Goal: Transaction & Acquisition: Register for event/course

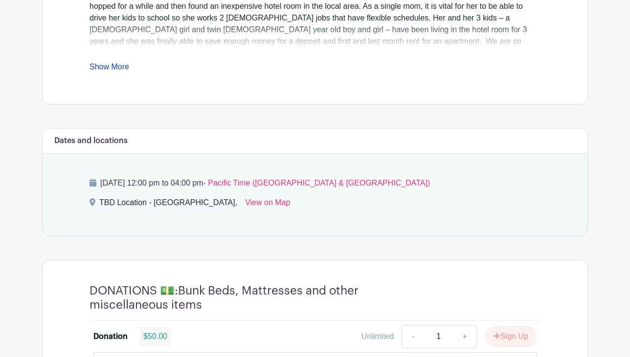
scroll to position [442, 0]
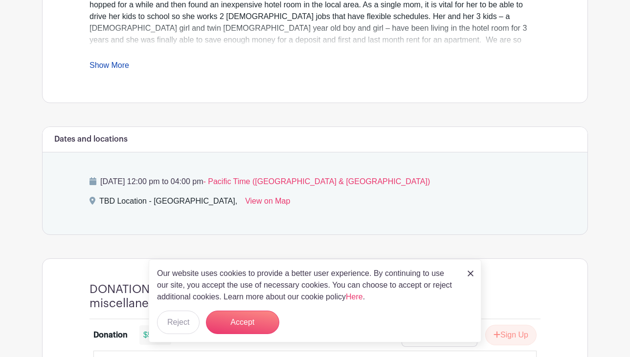
click at [473, 274] on div "Our website uses cookies to provide a better user experience. By continuing to …" at bounding box center [315, 301] width 332 height 83
click at [469, 274] on img at bounding box center [470, 274] width 6 height 6
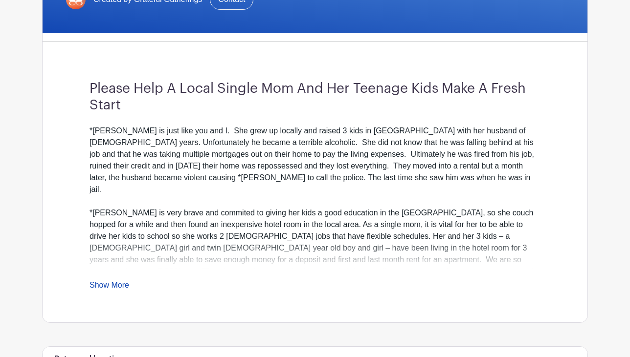
scroll to position [223, 0]
click at [113, 283] on link "Show More" at bounding box center [109, 287] width 40 height 12
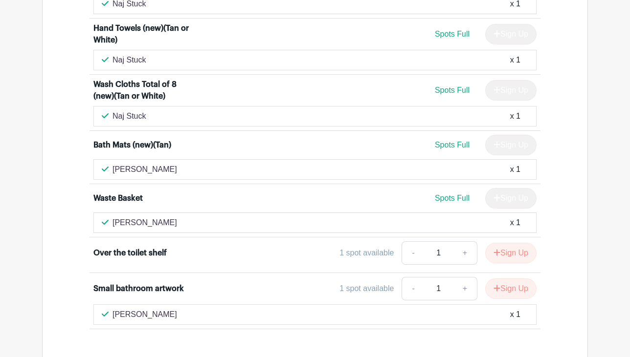
scroll to position [1408, 0]
click at [513, 278] on button "Sign Up" at bounding box center [510, 288] width 51 height 21
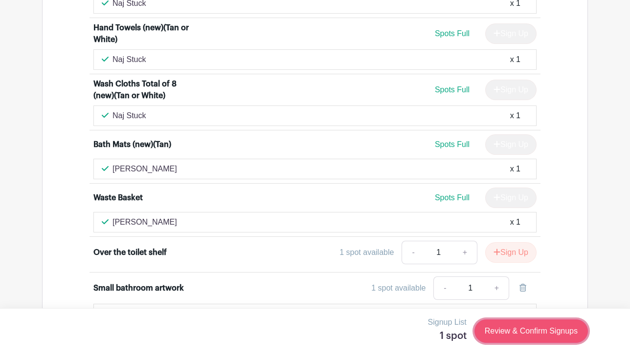
click at [505, 331] on link "Review & Confirm Signups" at bounding box center [530, 331] width 113 height 23
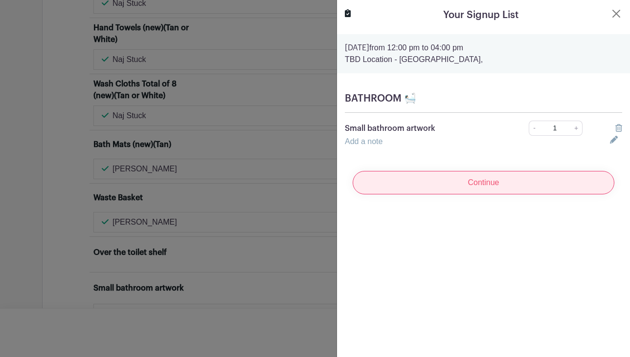
click at [546, 183] on input "Continue" at bounding box center [483, 182] width 262 height 23
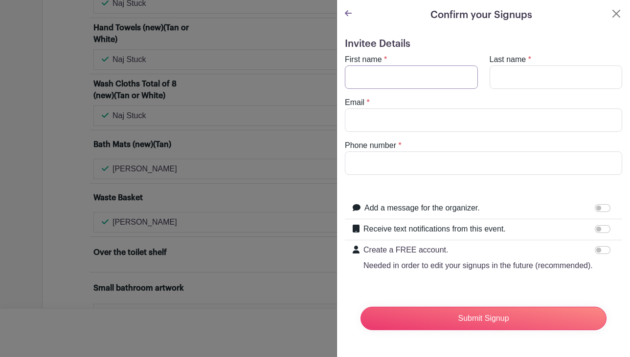
click at [396, 79] on input "First name" at bounding box center [411, 77] width 133 height 23
type input "[PERSON_NAME]"
click at [526, 75] on input "Last name" at bounding box center [555, 77] width 133 height 23
type input "Sathiacama"
click at [432, 127] on input "Email" at bounding box center [483, 120] width 277 height 23
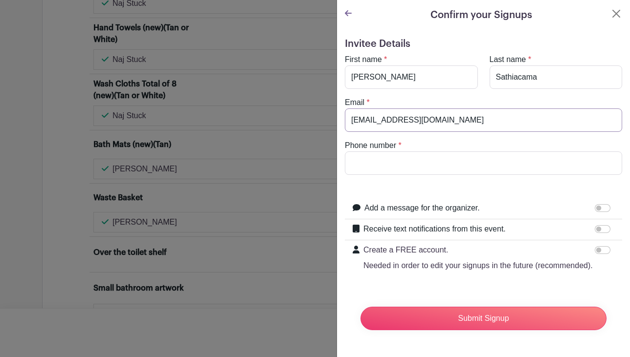
type input "[EMAIL_ADDRESS][DOMAIN_NAME]"
click at [400, 165] on input "Phone number" at bounding box center [483, 163] width 277 height 23
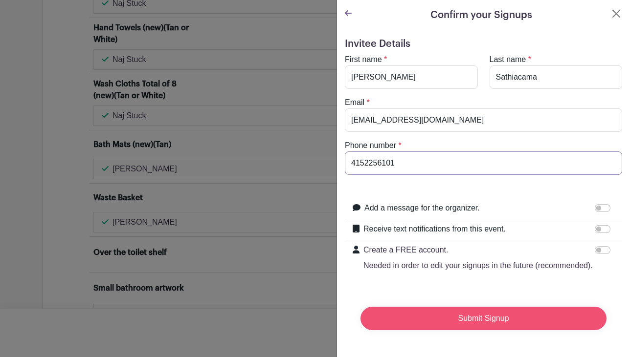
type input "4152256101"
click at [473, 324] on input "Submit Signup" at bounding box center [483, 318] width 246 height 23
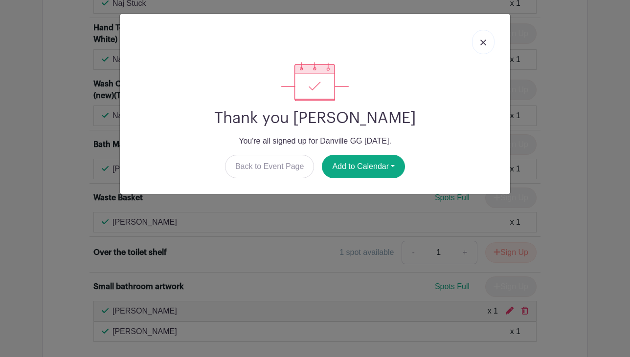
click at [483, 42] on img at bounding box center [483, 43] width 6 height 6
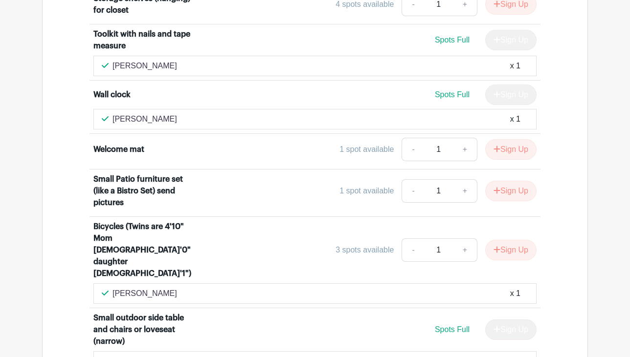
scroll to position [6379, 0]
click at [519, 139] on button "Sign Up" at bounding box center [510, 149] width 51 height 21
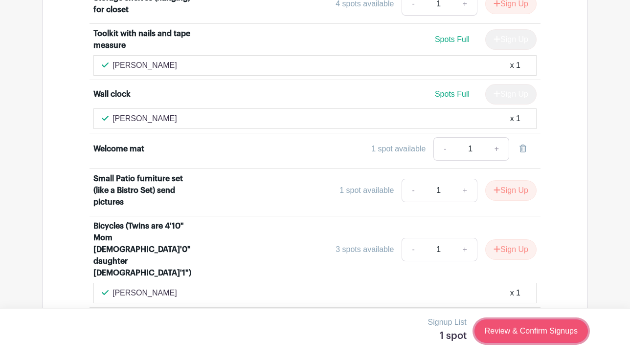
click at [498, 337] on link "Review & Confirm Signups" at bounding box center [530, 331] width 113 height 23
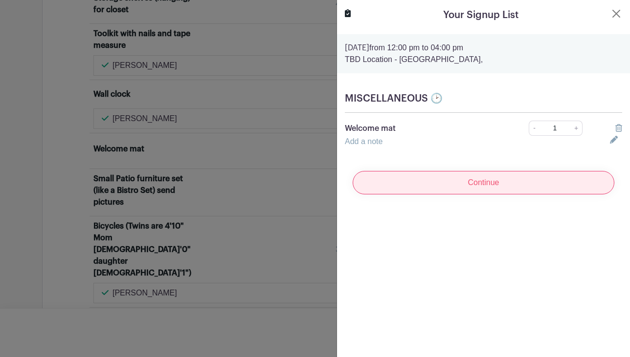
click at [502, 187] on input "Continue" at bounding box center [483, 182] width 262 height 23
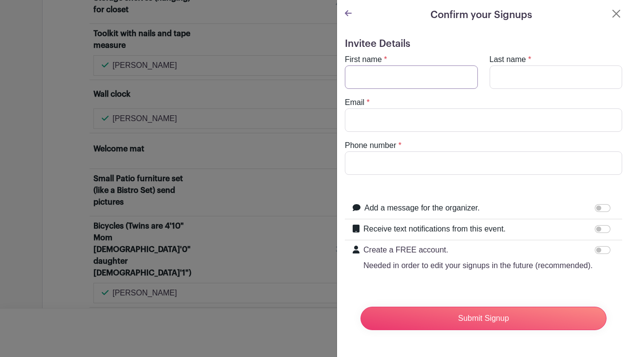
click at [433, 81] on input "First name" at bounding box center [411, 77] width 133 height 23
type input "[PERSON_NAME]"
type input "sathiacama"
click at [367, 118] on input "Email" at bounding box center [483, 120] width 277 height 23
type input "[EMAIL_ADDRESS][DOMAIN_NAME]"
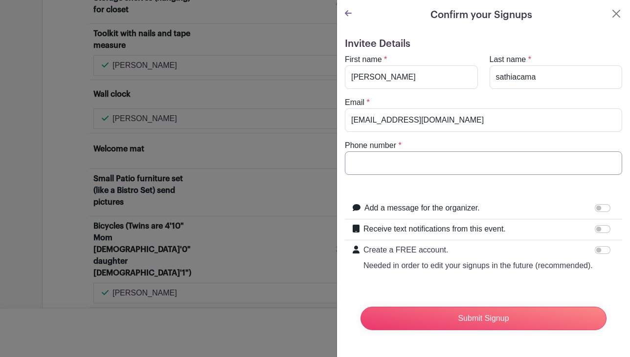
click at [373, 160] on input "Phone number" at bounding box center [483, 163] width 277 height 23
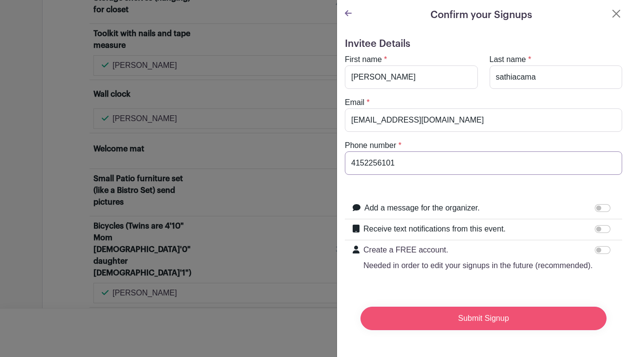
type input "4152256101"
click at [440, 321] on input "Submit Signup" at bounding box center [483, 318] width 246 height 23
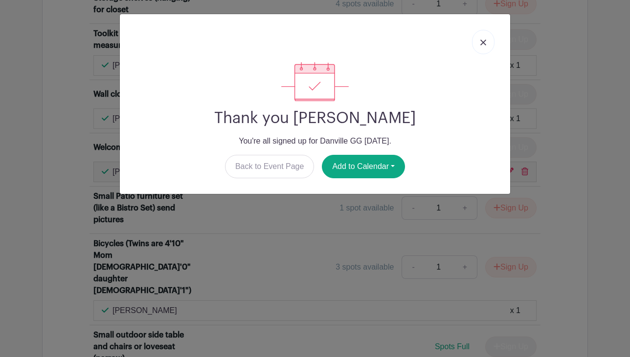
click at [482, 44] on img at bounding box center [483, 43] width 6 height 6
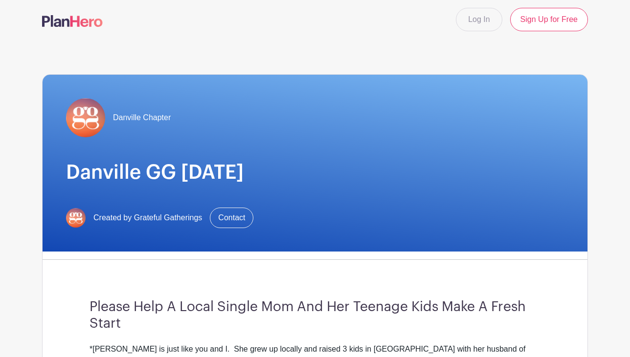
scroll to position [0, 0]
